Goal: Task Accomplishment & Management: Complete application form

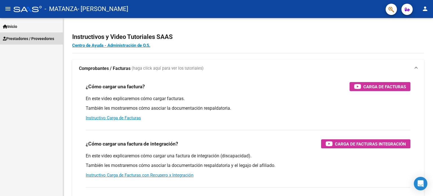
click at [46, 37] on span "Prestadores / Proveedores" at bounding box center [28, 39] width 51 height 6
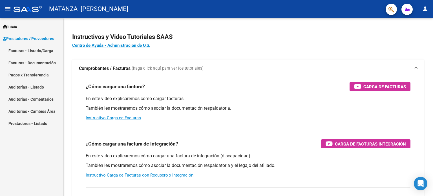
click at [39, 50] on link "Facturas - Listado/Carga" at bounding box center [31, 51] width 63 height 12
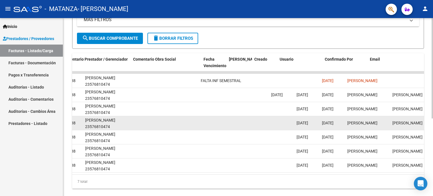
scroll to position [0, 837]
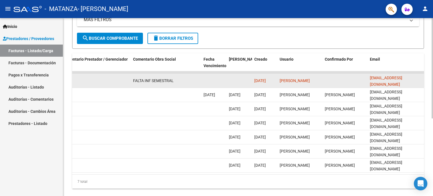
click at [260, 83] on div "[DATE]" at bounding box center [264, 81] width 21 height 6
click at [153, 81] on span "FALTA INF SEMESTRAL" at bounding box center [153, 80] width 41 height 5
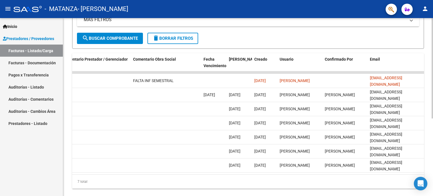
drag, startPoint x: 290, startPoint y: 175, endPoint x: 266, endPoint y: 172, distance: 24.2
click at [266, 172] on datatable-body "16726 Integración [PERSON_NAME] MARICEL 24368963832 Factura C: 7 - 35 $ 98.964,…" at bounding box center [248, 122] width 352 height 103
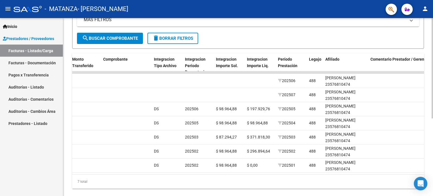
drag, startPoint x: 259, startPoint y: 171, endPoint x: 196, endPoint y: 186, distance: 64.1
click at [196, 186] on div "ID CAE Facturado x Orden De Area Razón Social CPBT Monto Fecha Cpbt Días desde …" at bounding box center [248, 120] width 352 height 135
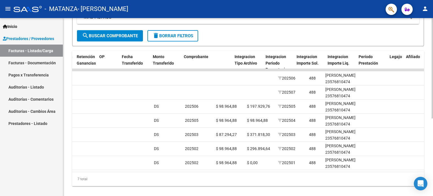
scroll to position [0, 221]
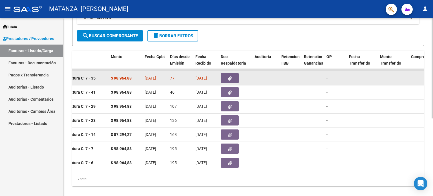
click at [227, 80] on button "button" at bounding box center [230, 78] width 18 height 10
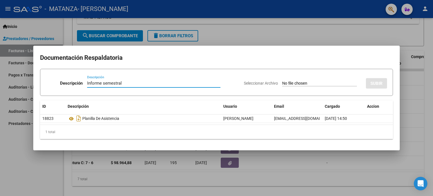
type input "Informe semestral"
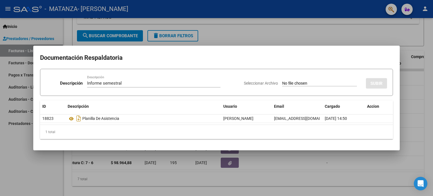
drag, startPoint x: 304, startPoint y: 81, endPoint x: 296, endPoint y: 85, distance: 8.2
click at [296, 85] on input "Seleccionar Archivo" at bounding box center [319, 83] width 75 height 5
click at [290, 84] on input "Seleccionar Archivo" at bounding box center [319, 83] width 75 height 5
type input "C:\fakepath\Informe evolutivo [PERSON_NAME][DATE].pdf"
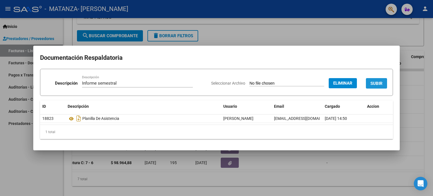
click at [380, 88] on button "SUBIR" at bounding box center [376, 83] width 21 height 10
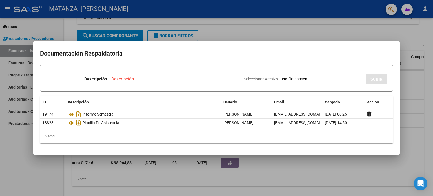
click at [264, 39] on div at bounding box center [216, 98] width 433 height 196
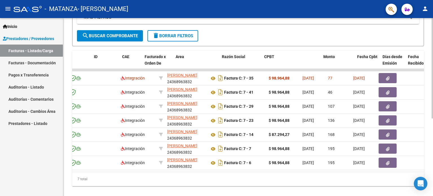
scroll to position [0, 0]
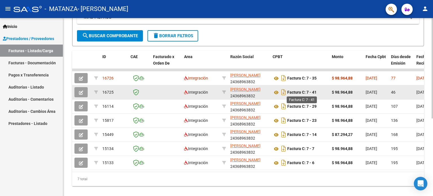
click at [292, 93] on strong "Factura C: 7 - 41" at bounding box center [301, 92] width 29 height 5
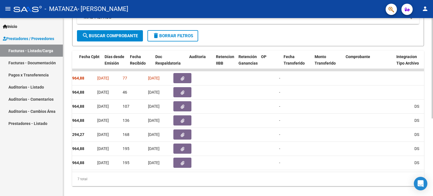
scroll to position [0, 290]
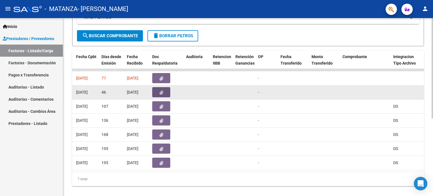
click at [159, 94] on button "button" at bounding box center [161, 92] width 18 height 10
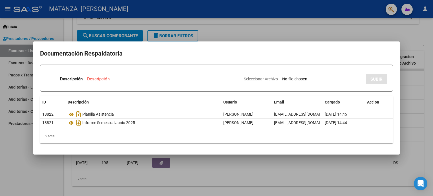
click at [220, 28] on div at bounding box center [216, 98] width 433 height 196
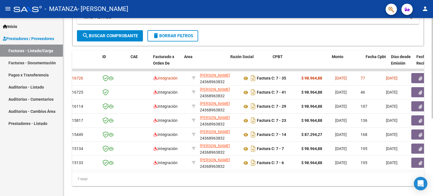
scroll to position [0, 0]
